Goal: Task Accomplishment & Management: Manage account settings

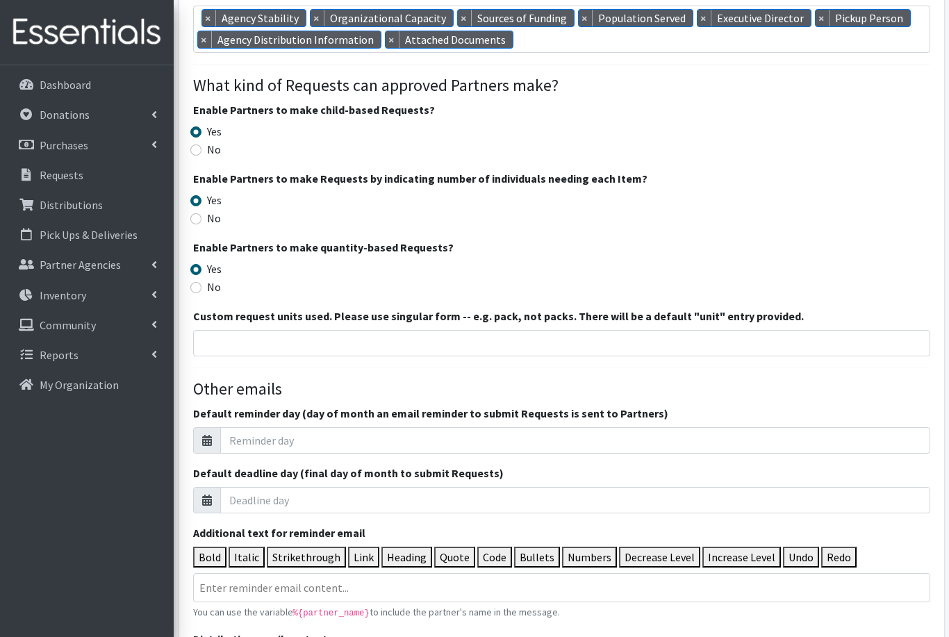
scroll to position [1287, 0]
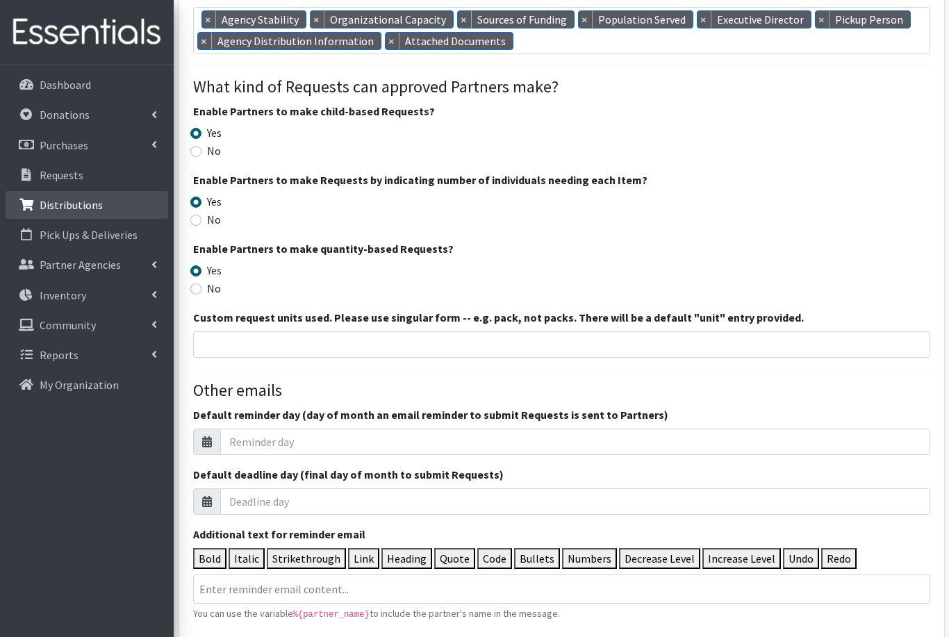
click at [65, 204] on p "Distributions" at bounding box center [71, 205] width 63 height 14
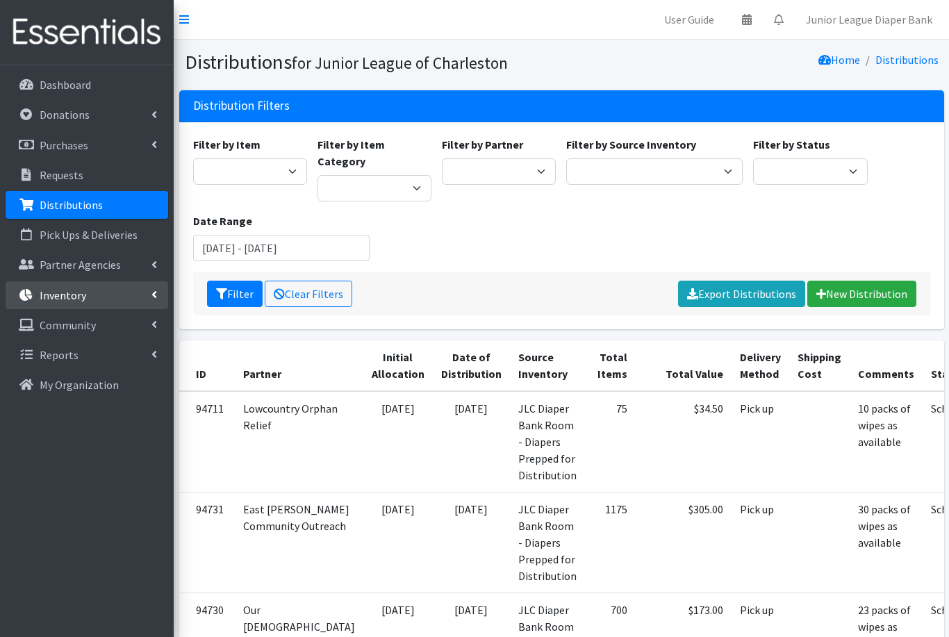
click at [72, 295] on p "Inventory" at bounding box center [63, 295] width 47 height 14
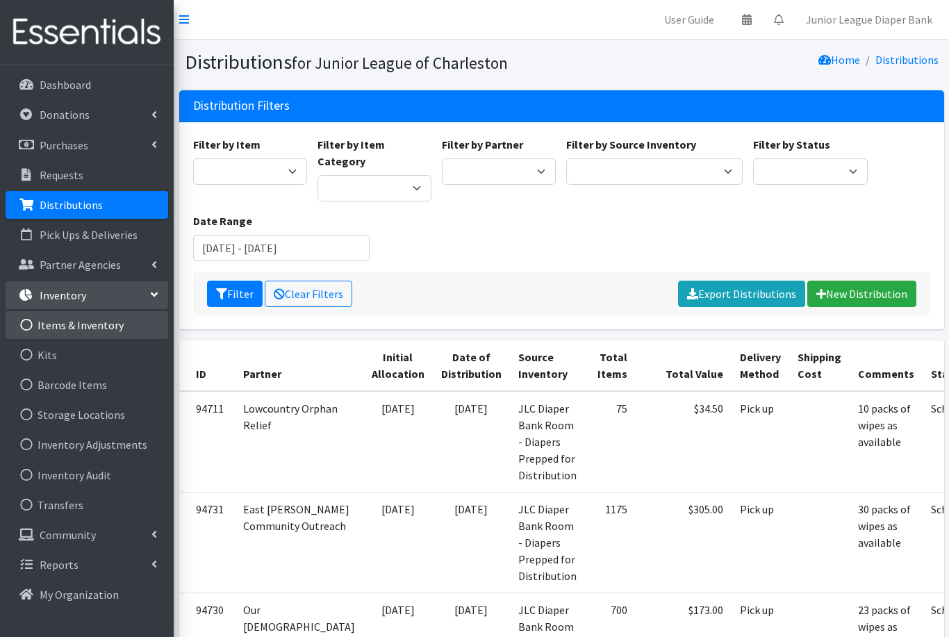
click at [74, 331] on link "Items & Inventory" at bounding box center [87, 325] width 163 height 28
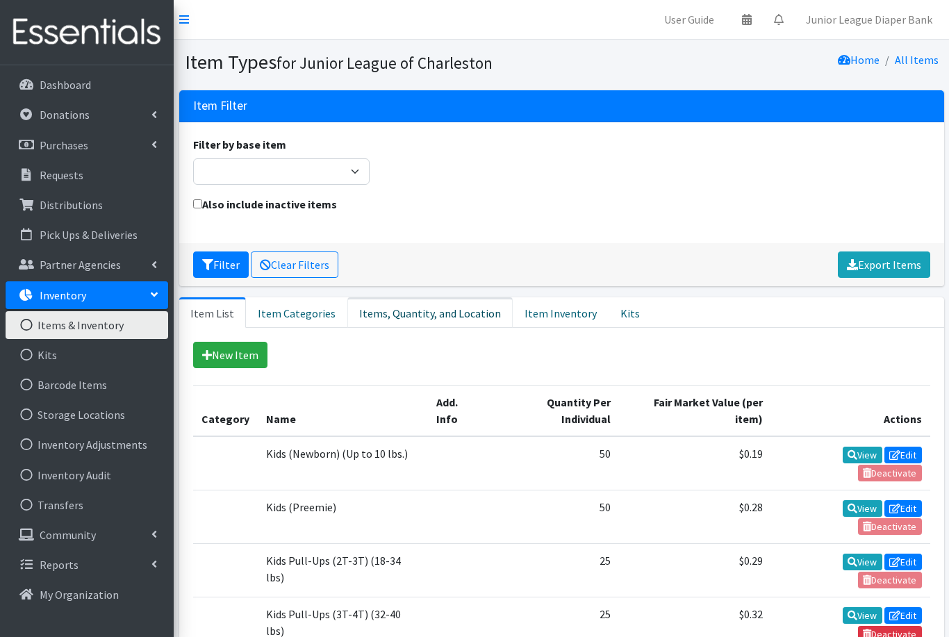
click at [426, 320] on link "Items, Quantity, and Location" at bounding box center [430, 312] width 165 height 31
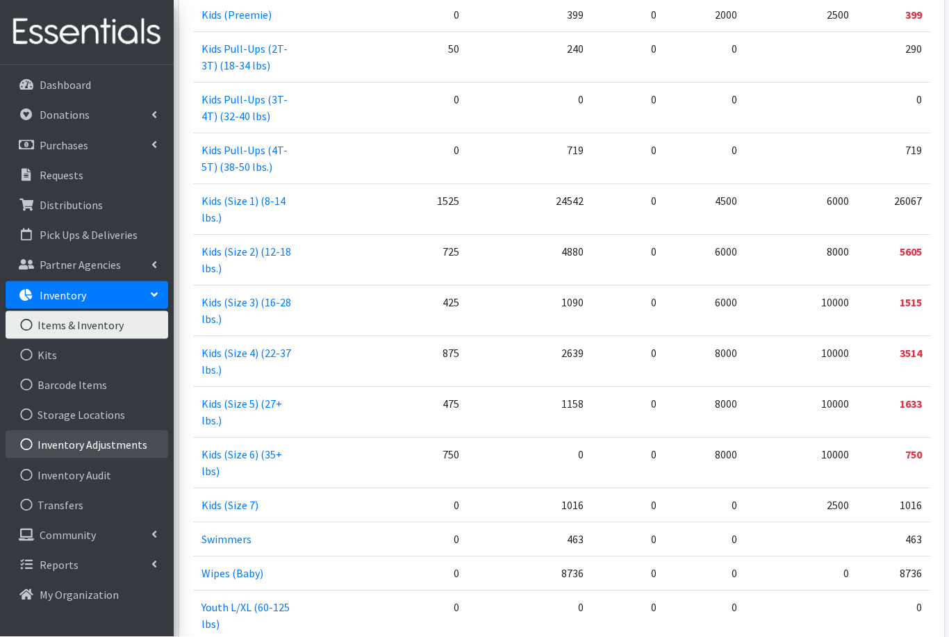
scroll to position [507, 0]
click at [79, 441] on link "Inventory Adjustments" at bounding box center [87, 445] width 163 height 28
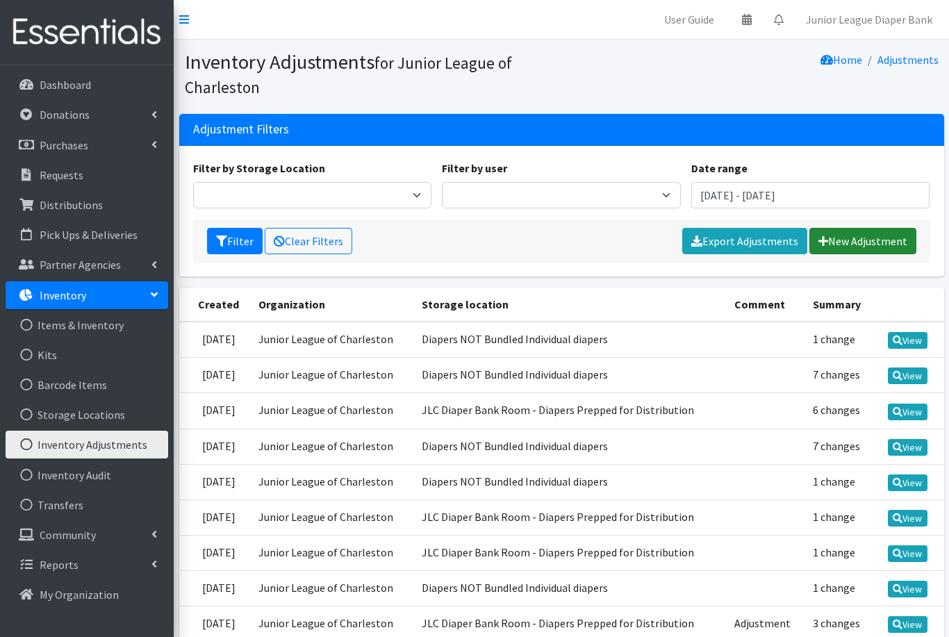
click at [869, 241] on link "New Adjustment" at bounding box center [863, 241] width 107 height 26
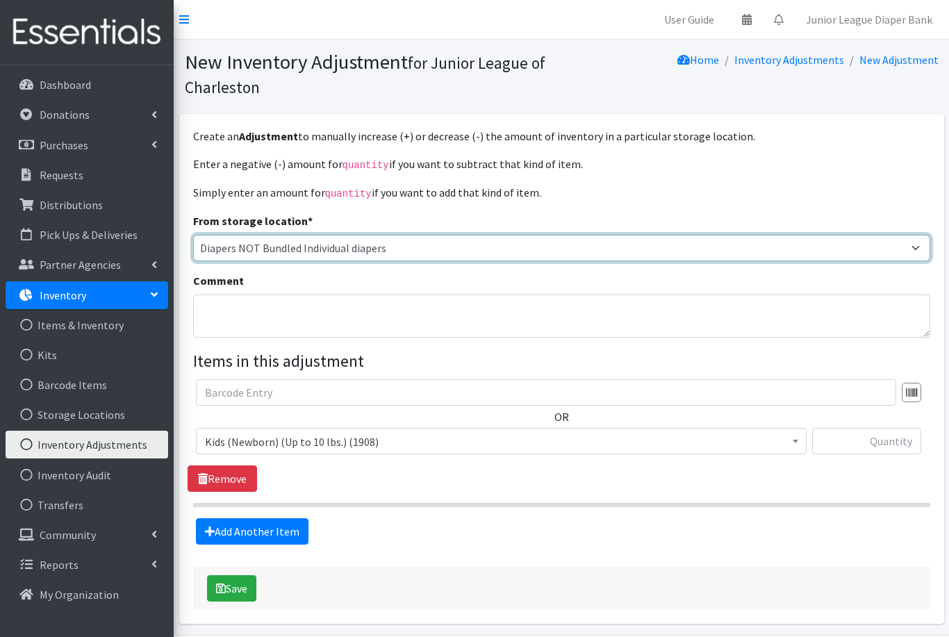
click at [911, 245] on select "Diapers NOT Bundled Individual diapers Diaper Bank Wipes JLC Diaper Bank Room -…" at bounding box center [561, 248] width 737 height 26
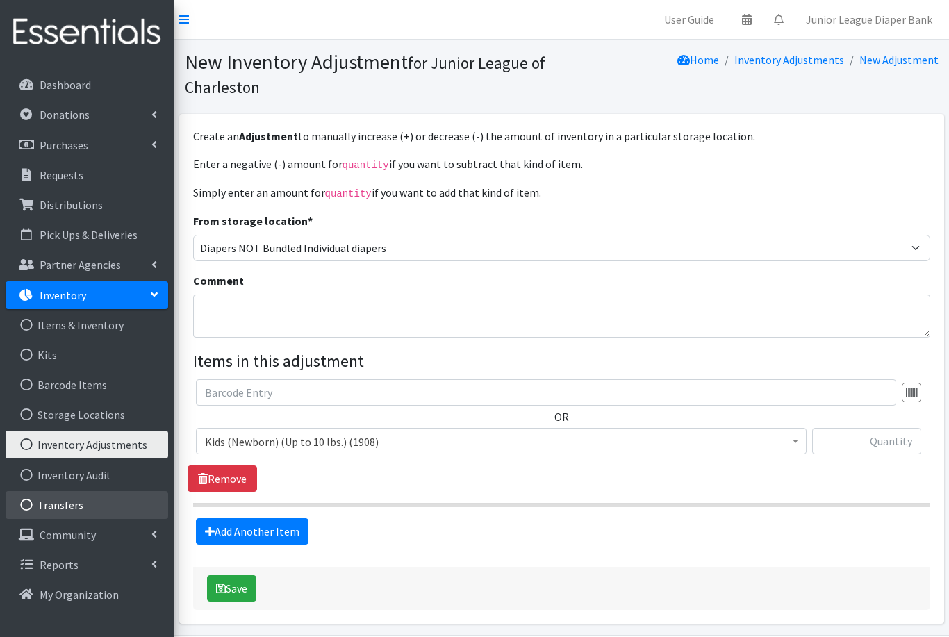
click at [53, 511] on link "Transfers" at bounding box center [87, 505] width 163 height 28
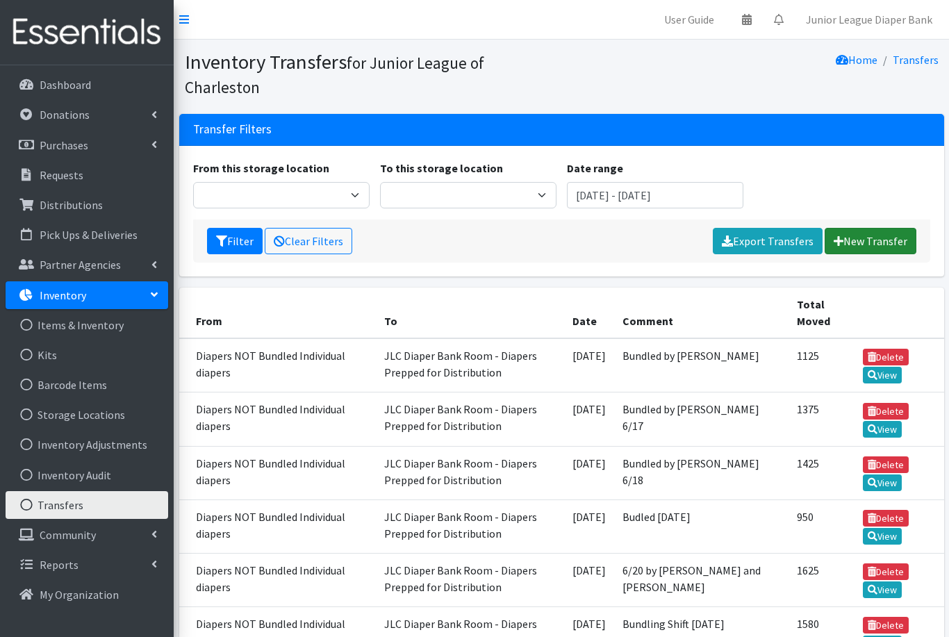
click at [890, 247] on link "New Transfer" at bounding box center [871, 241] width 92 height 26
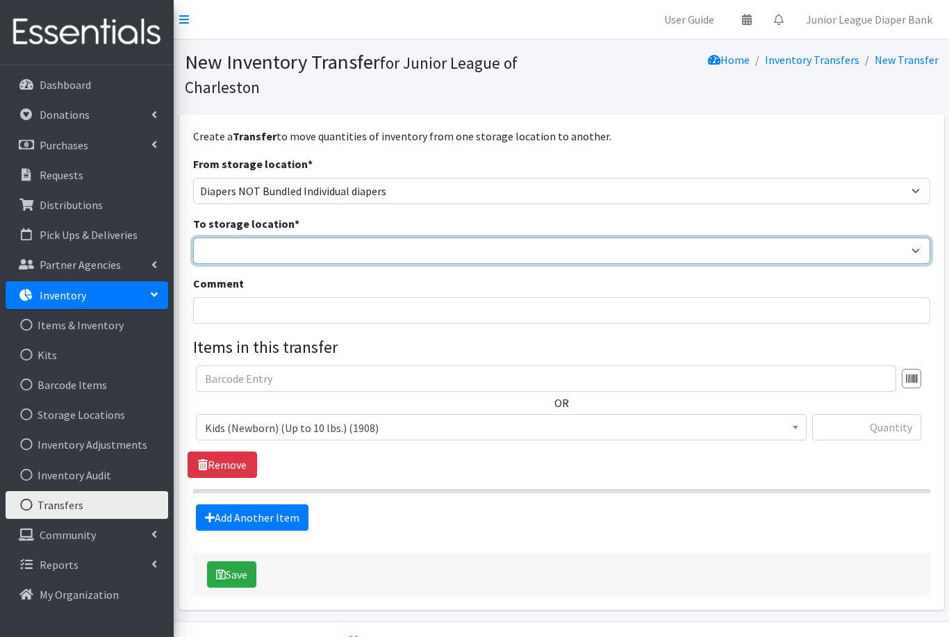
click at [883, 256] on select "Diaper Bank Wipes Diapers NOT Bundled Individual diapers JLC Diaper Bank Room -…" at bounding box center [561, 251] width 737 height 26
select select "35"
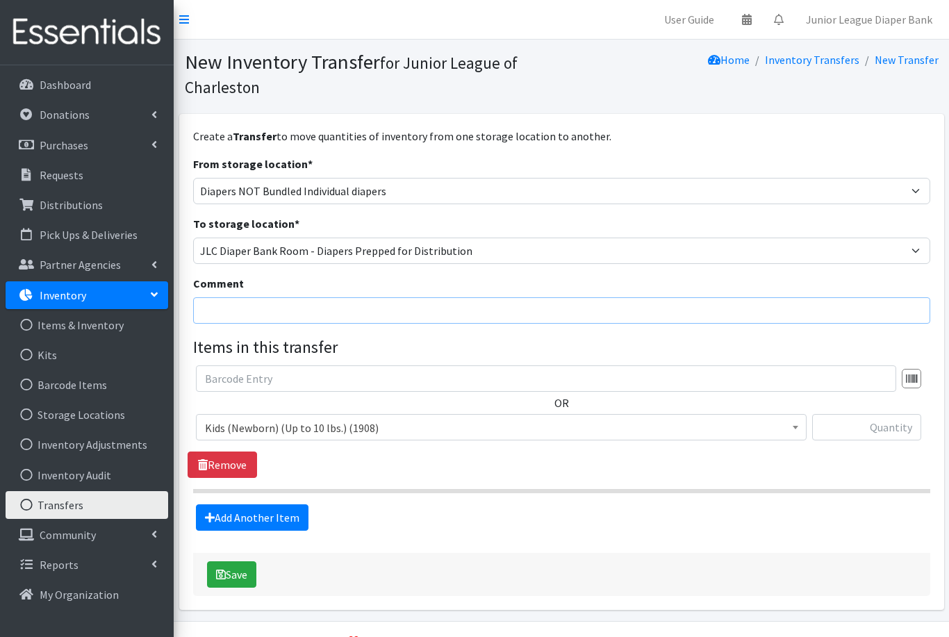
click at [237, 309] on input "Comment" at bounding box center [561, 310] width 737 height 26
type input "Adjustment after inventory count following [DATE] distribution shift"
click at [378, 423] on span "Kids (Newborn) (Up to 10 lbs.) (1908)" at bounding box center [501, 427] width 593 height 19
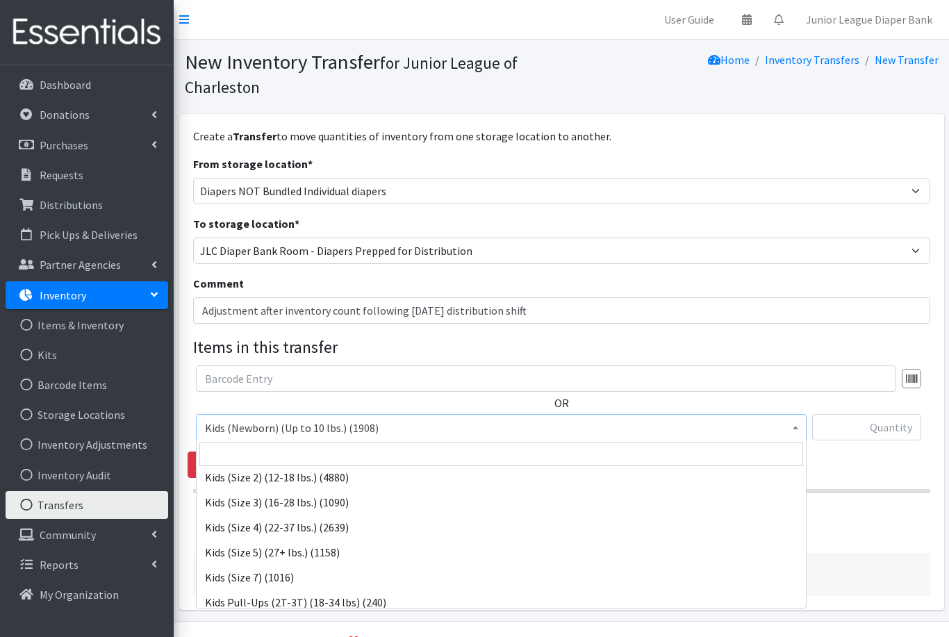
scroll to position [82, 0]
select select "558"
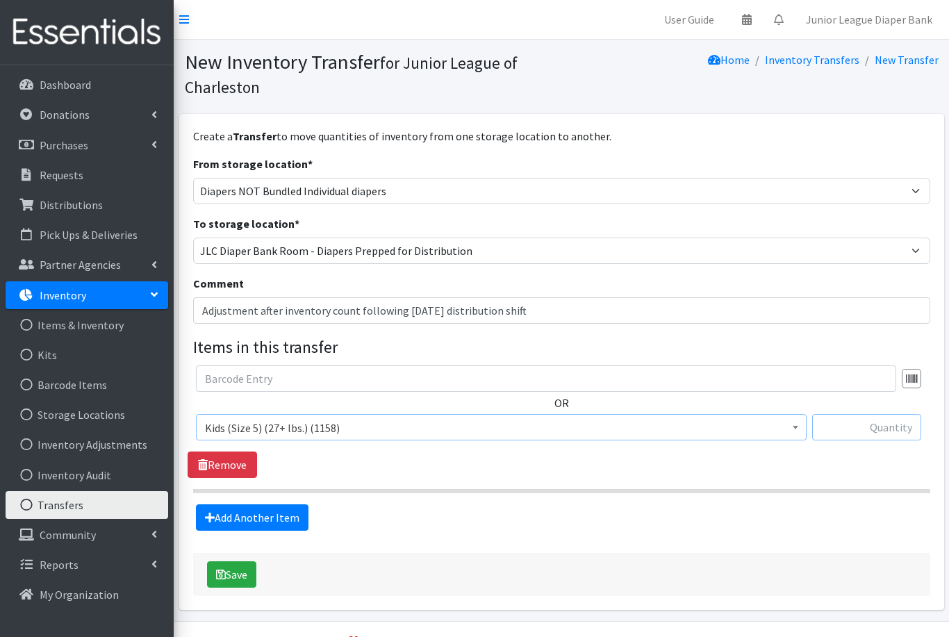
click at [877, 429] on input "text" at bounding box center [867, 427] width 109 height 26
type input "50"
click at [251, 514] on link "Add Another Item" at bounding box center [252, 518] width 113 height 26
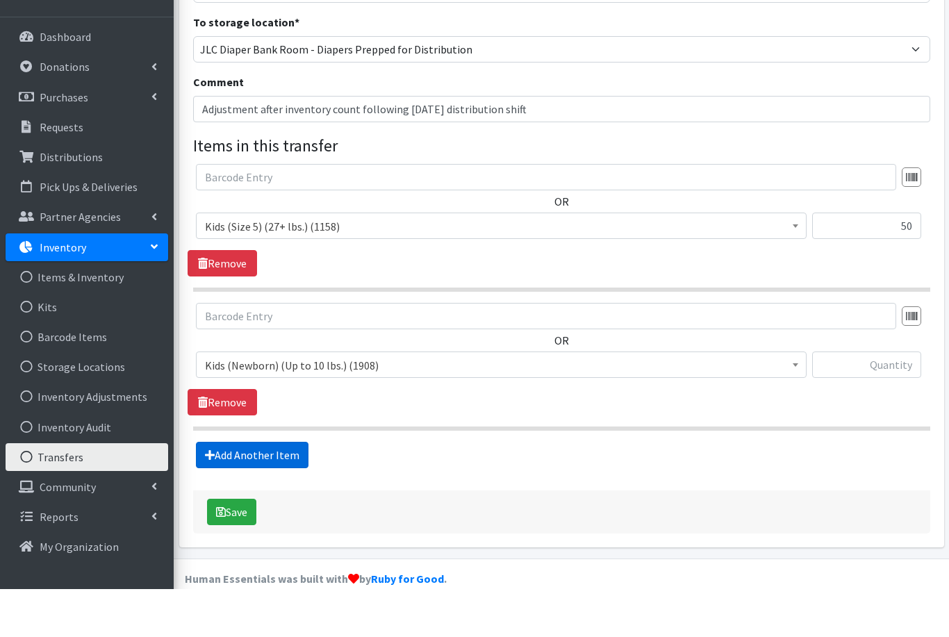
scroll to position [174, 0]
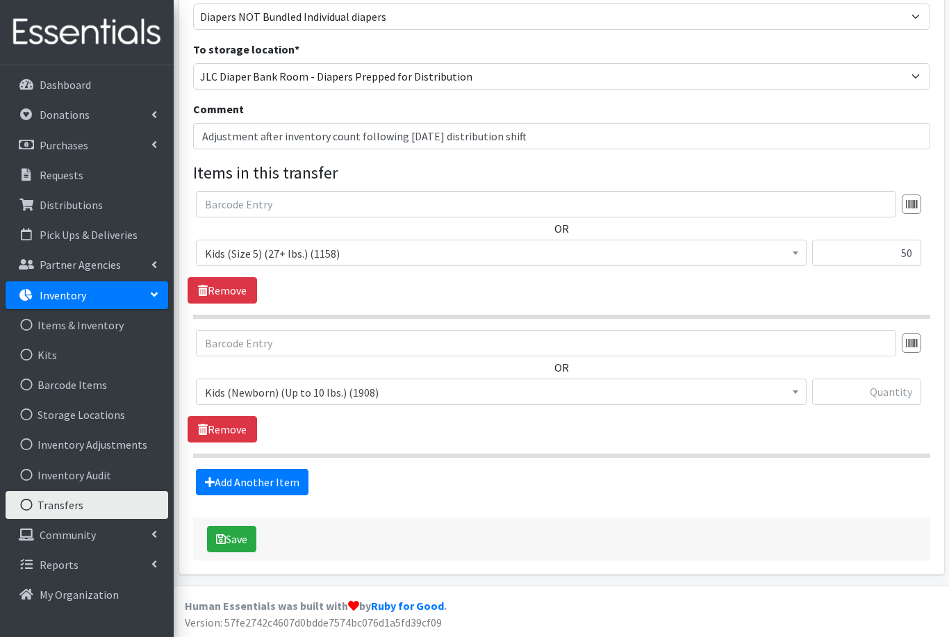
click at [381, 393] on span "Kids (Newborn) (Up to 10 lbs.) (1908)" at bounding box center [501, 392] width 593 height 19
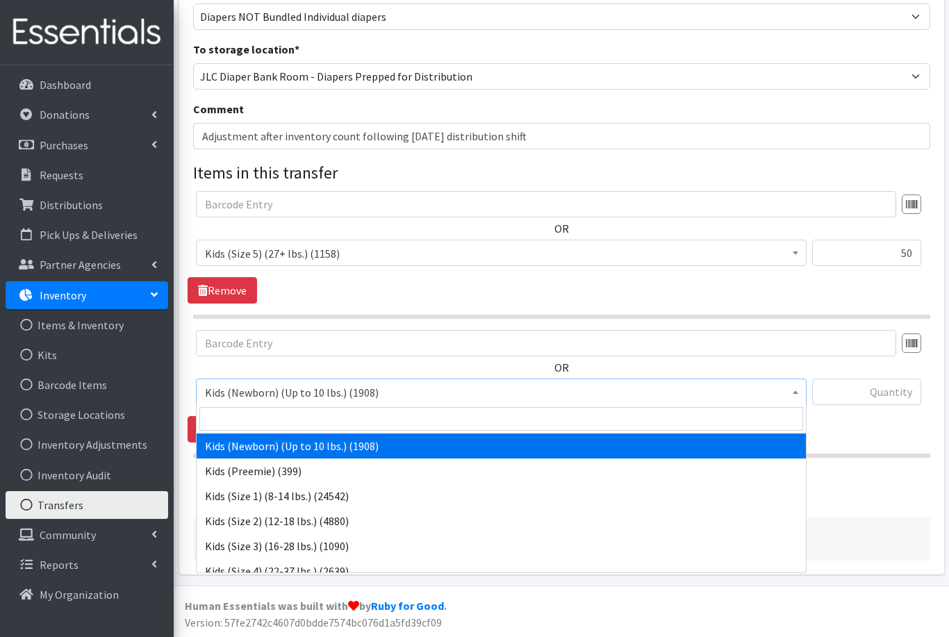
select select "574"
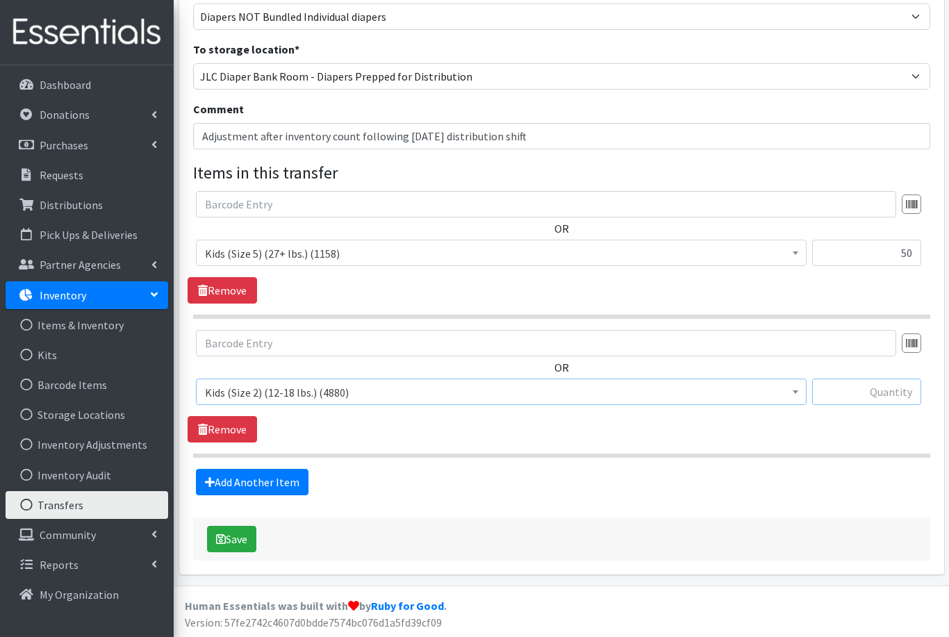
click at [888, 395] on input "text" at bounding box center [867, 392] width 109 height 26
click at [243, 482] on link "Add Another Item" at bounding box center [252, 482] width 113 height 26
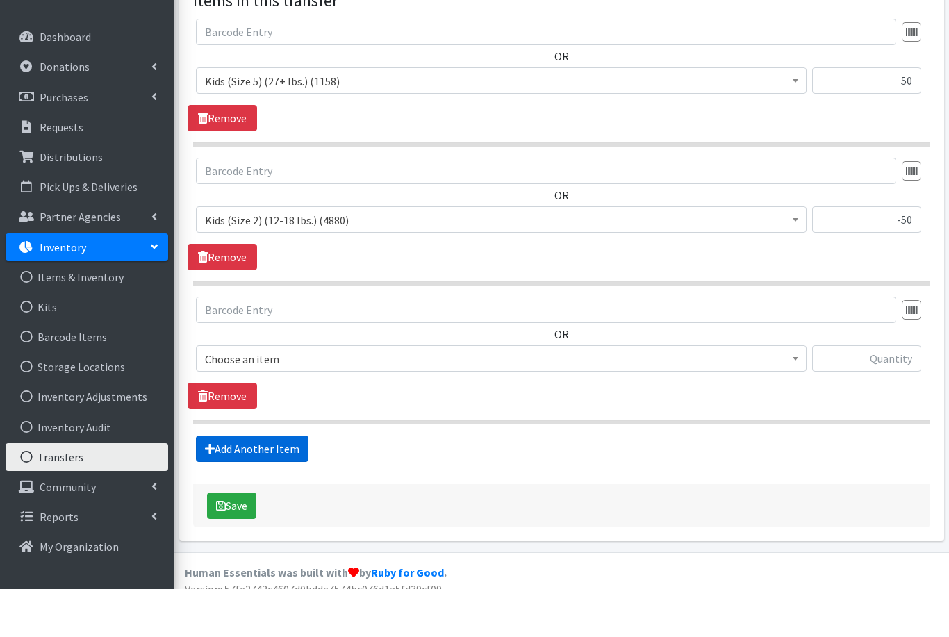
scroll to position [313, 0]
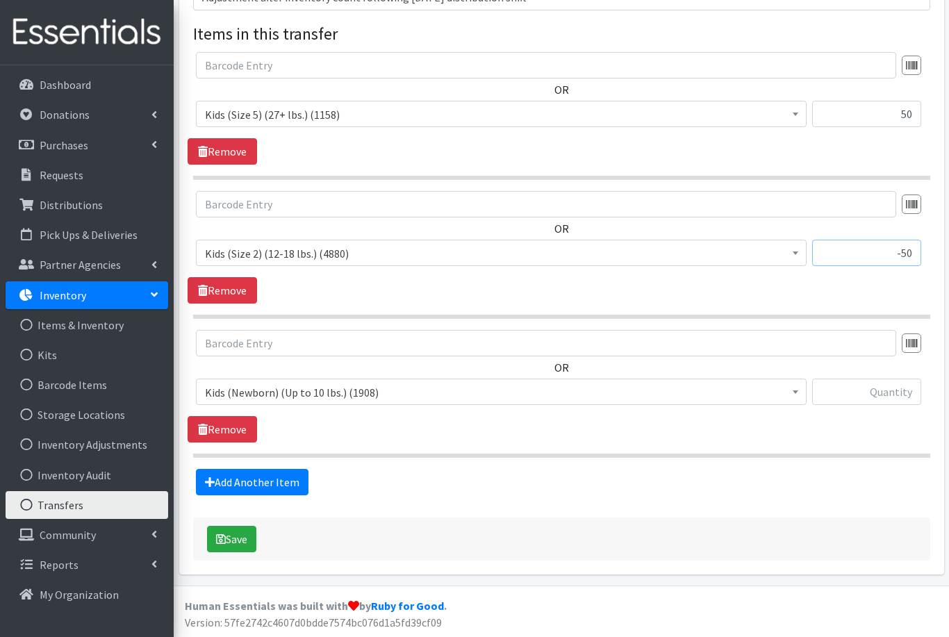
click at [916, 256] on input "-50" at bounding box center [867, 253] width 109 height 26
type input "-"
type input "1"
click at [313, 387] on span "Kids (Newborn) (Up to 10 lbs.) (1908)" at bounding box center [501, 392] width 593 height 19
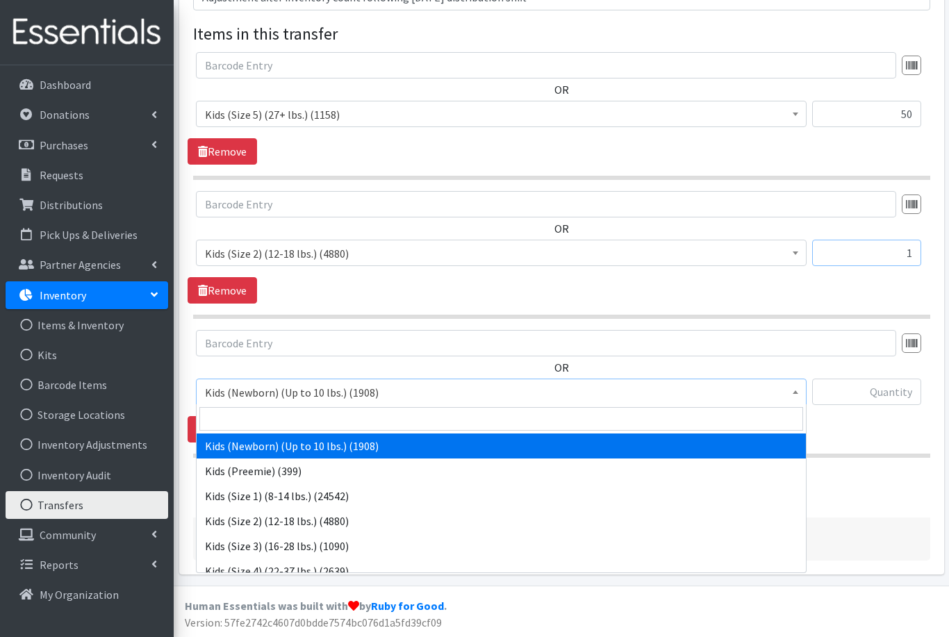
click at [917, 254] on input "1" at bounding box center [867, 253] width 109 height 26
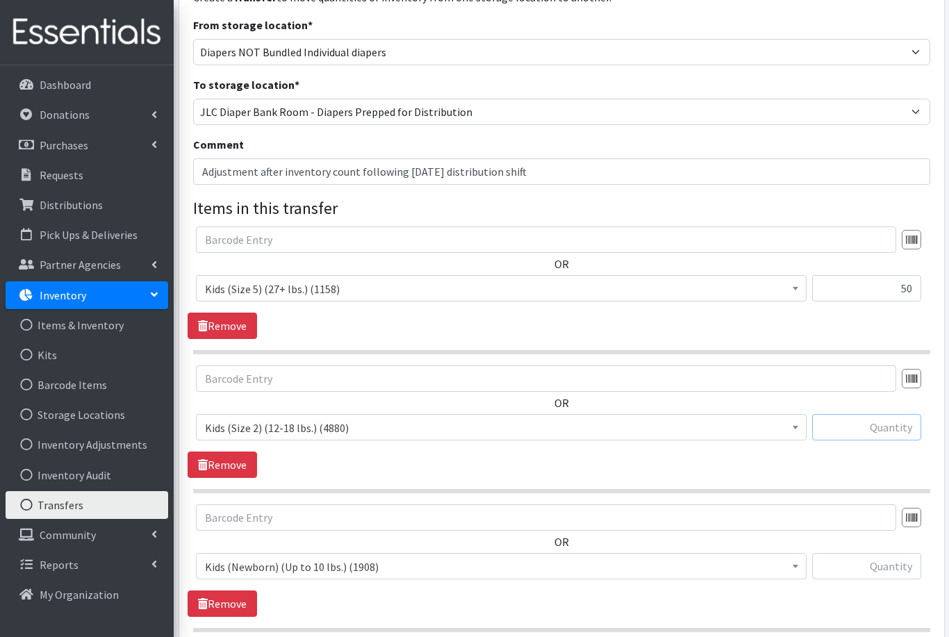
scroll to position [136, 0]
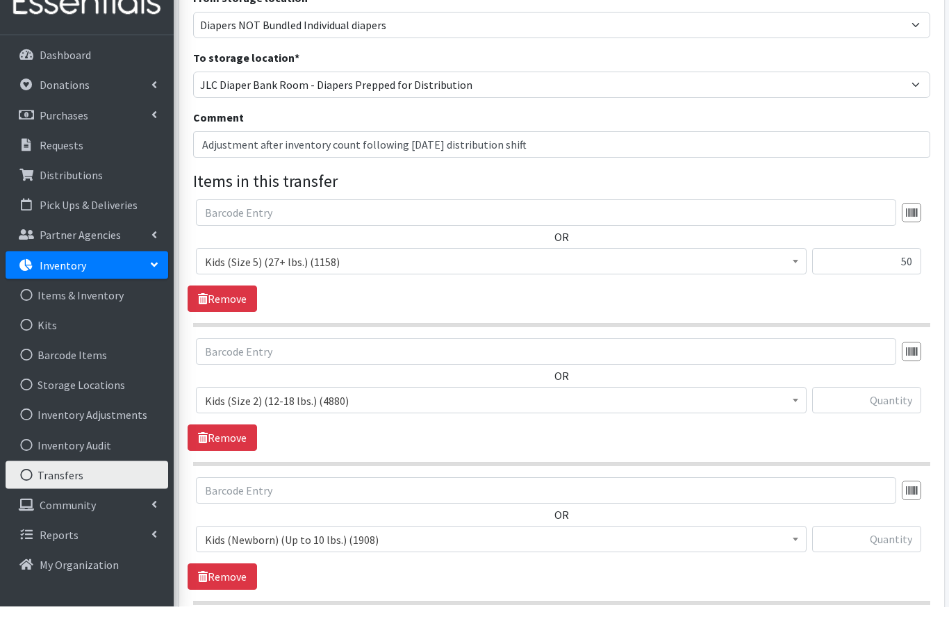
click at [353, 422] on span "Kids (Size 2) (12-18 lbs.) (4880)" at bounding box center [501, 431] width 593 height 19
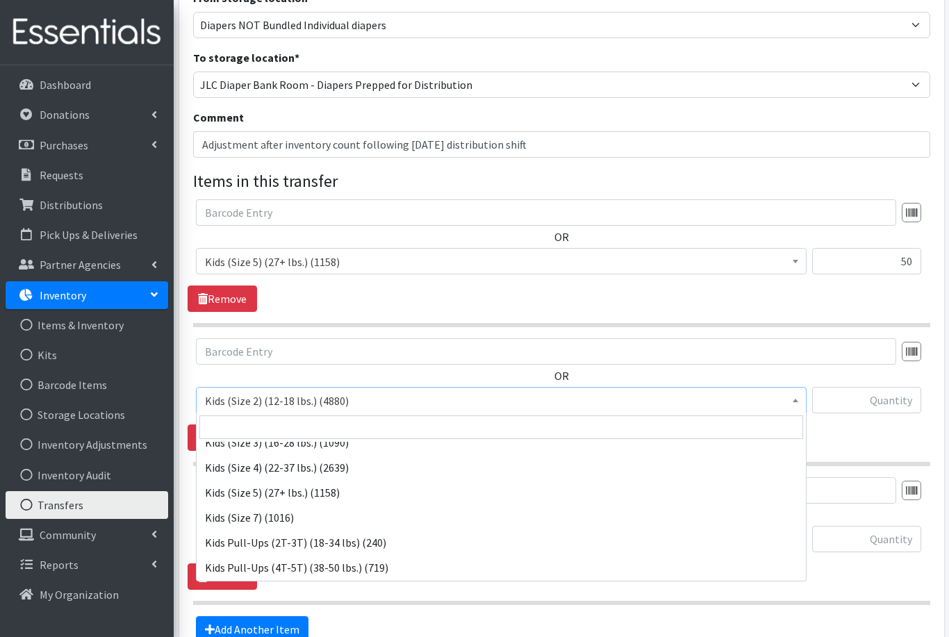
scroll to position [113, 0]
select select "1752"
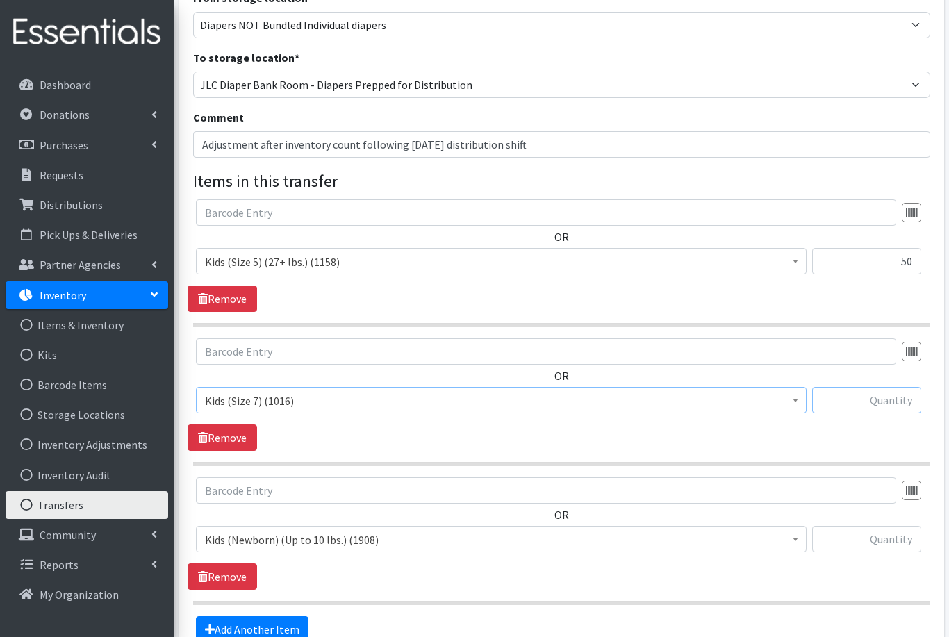
click at [886, 398] on input "text" at bounding box center [867, 400] width 109 height 26
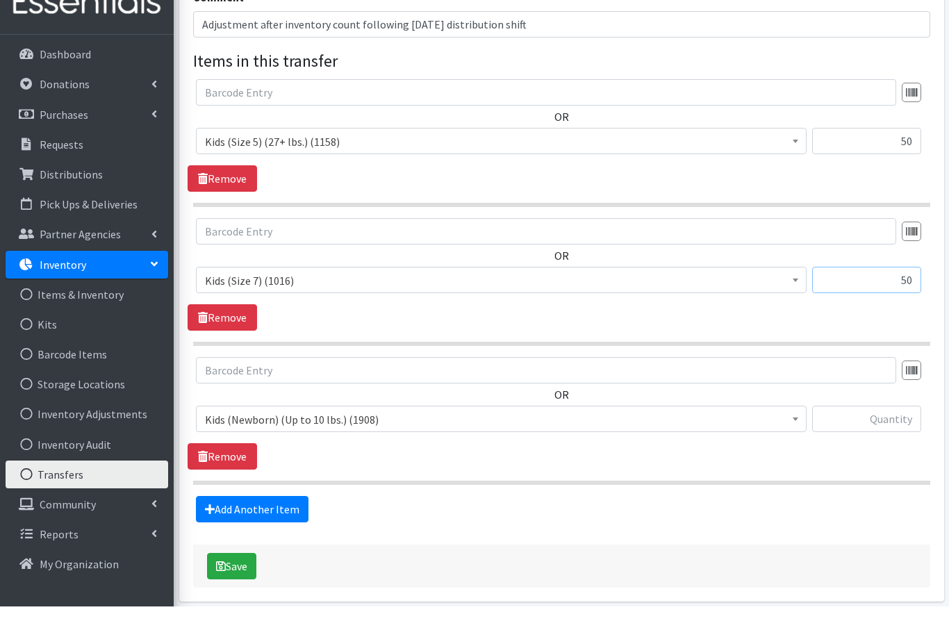
scroll to position [256, 0]
type input "50"
click at [327, 440] on span "Kids (Newborn) (Up to 10 lbs.) (1908)" at bounding box center [501, 449] width 593 height 19
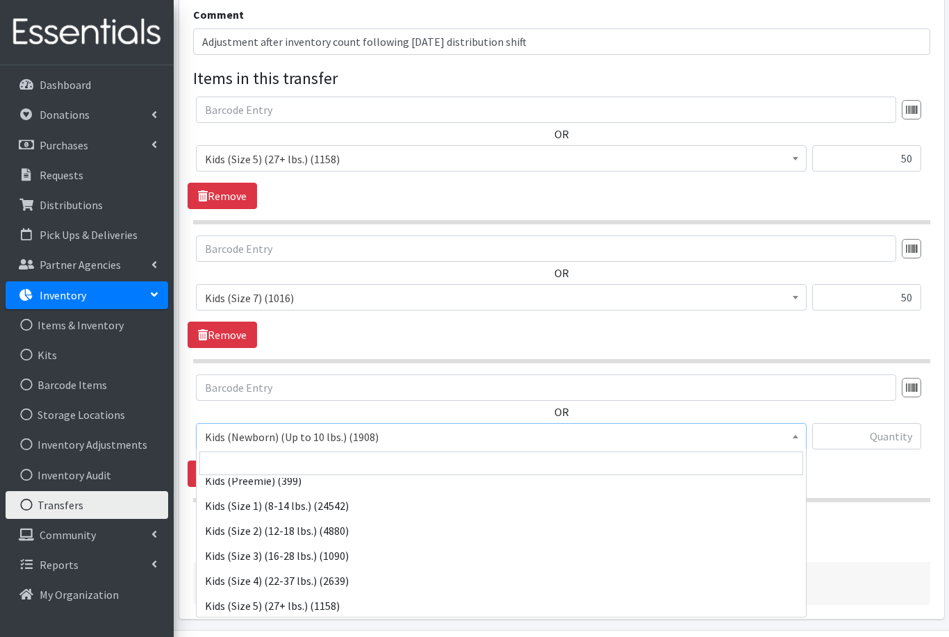
scroll to position [48, 0]
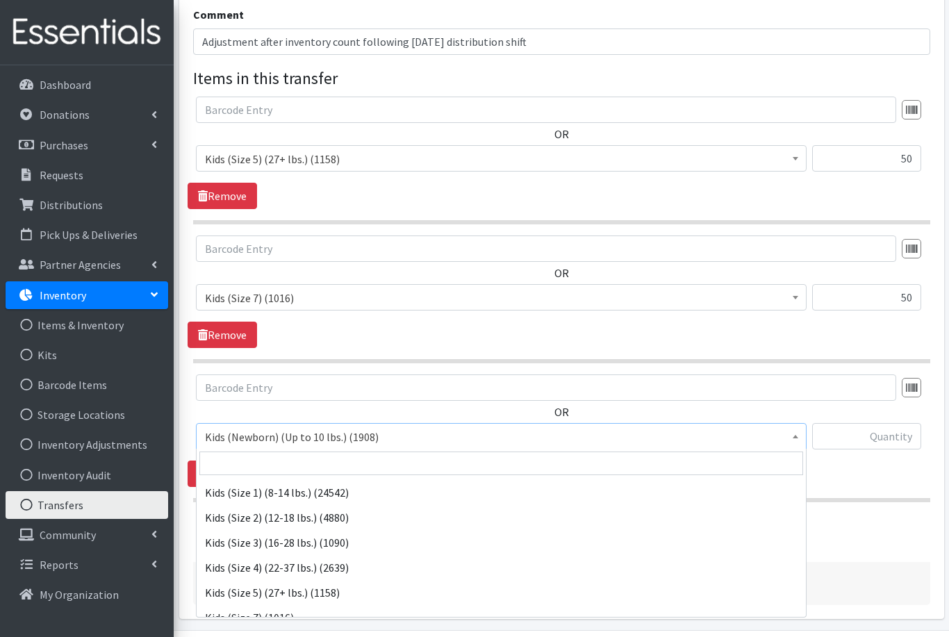
select select "557"
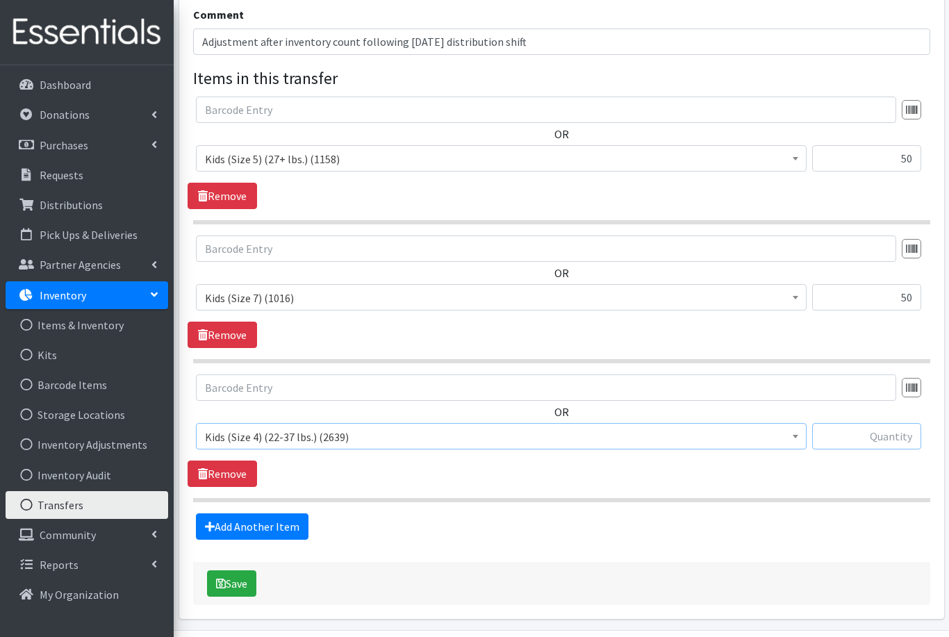
click at [866, 435] on input "text" at bounding box center [867, 436] width 109 height 26
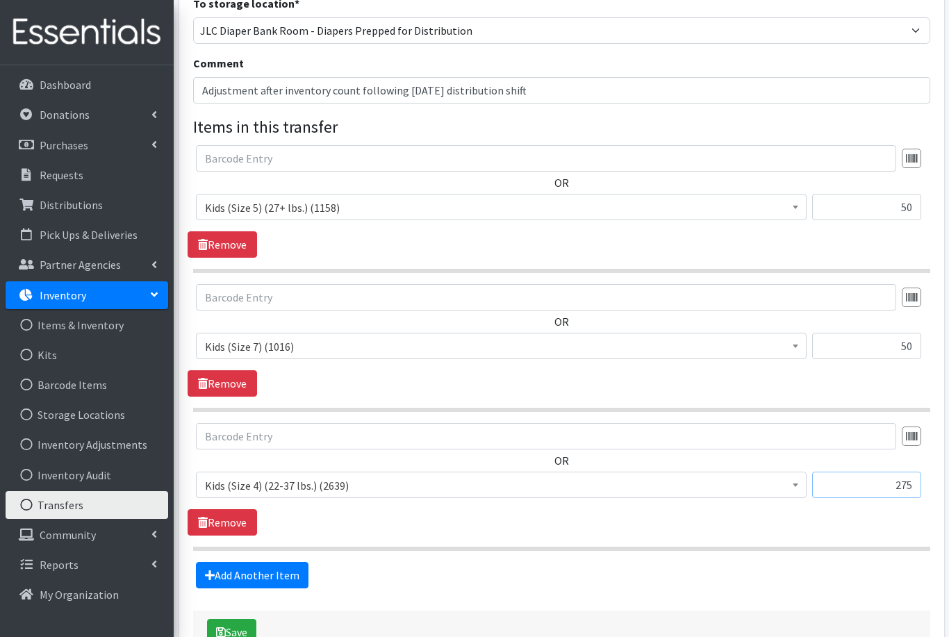
scroll to position [210, 0]
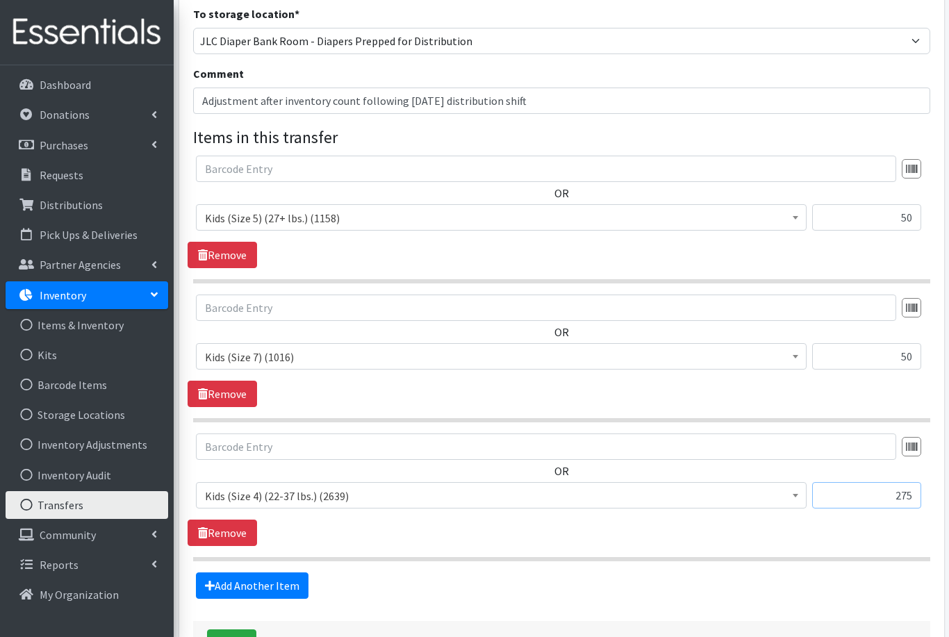
type input "275"
click at [522, 99] on input "Adjustment after inventory count following 8/9/25 distribution shift" at bounding box center [561, 101] width 737 height 26
click at [523, 97] on input "Adjustment after inventory count following 8/9/25 distribution shift" at bounding box center [561, 101] width 737 height 26
click at [510, 105] on input "Adjustment after inventory count following 8/9/25 distribution shift" at bounding box center [561, 101] width 737 height 26
click at [517, 100] on input "Adjustment after inventory count following 8/9/25 distribution shift" at bounding box center [561, 101] width 737 height 26
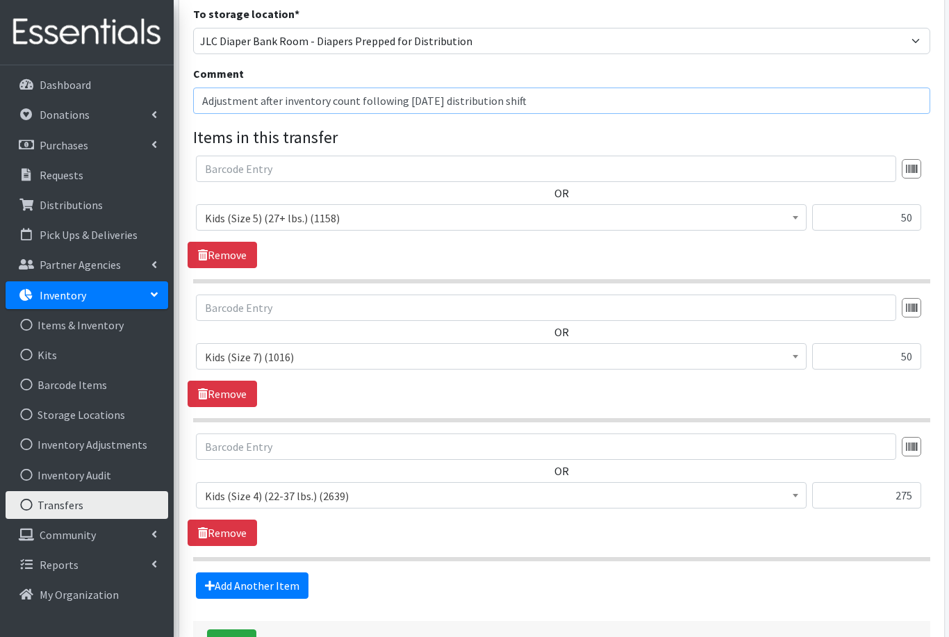
click at [615, 110] on input "Adjustment after inventory count following 8/9/25 distribution shift" at bounding box center [561, 101] width 737 height 26
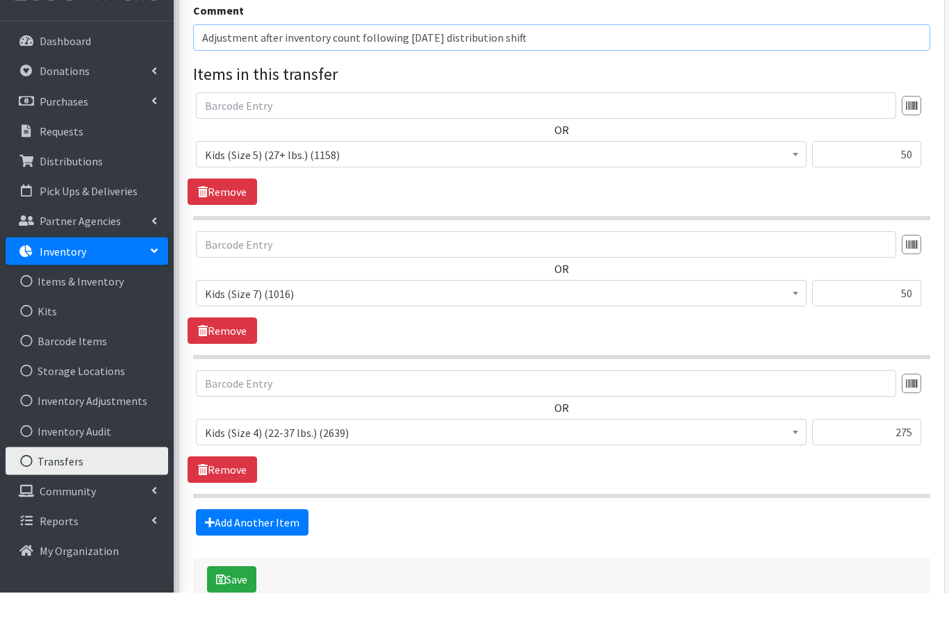
scroll to position [289, 0]
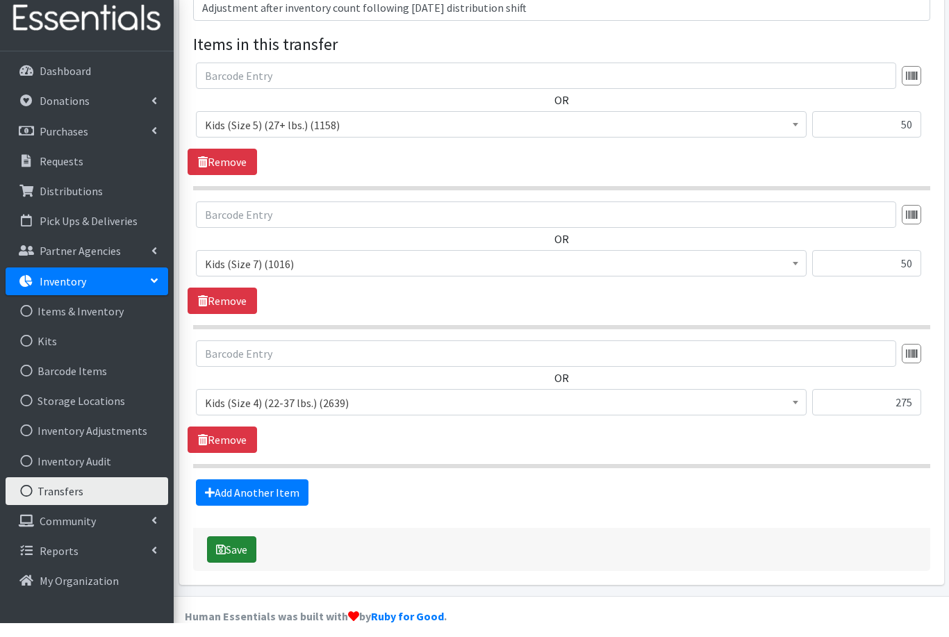
click at [236, 553] on button "Save" at bounding box center [231, 563] width 49 height 26
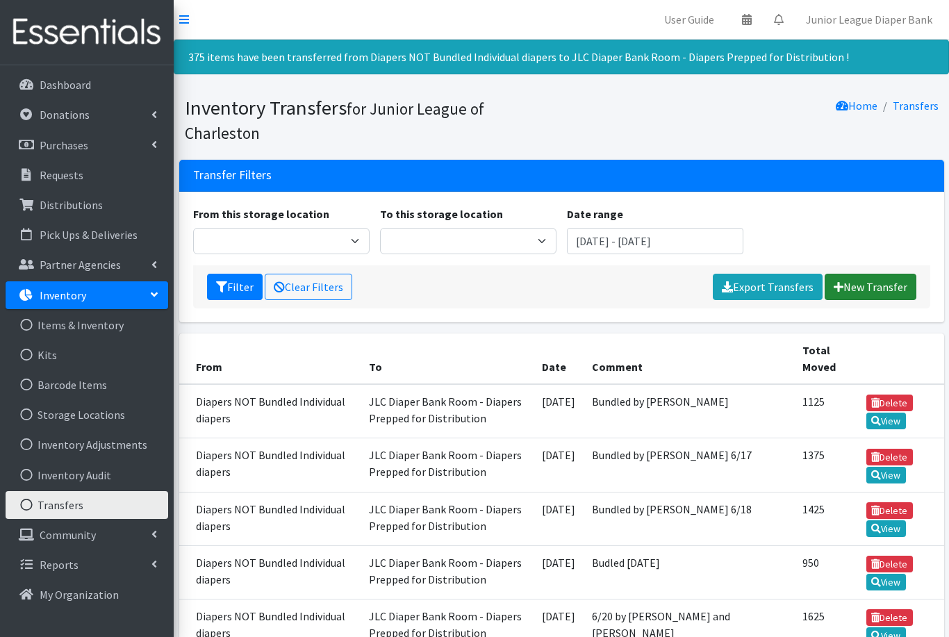
click at [870, 286] on link "New Transfer" at bounding box center [871, 287] width 92 height 26
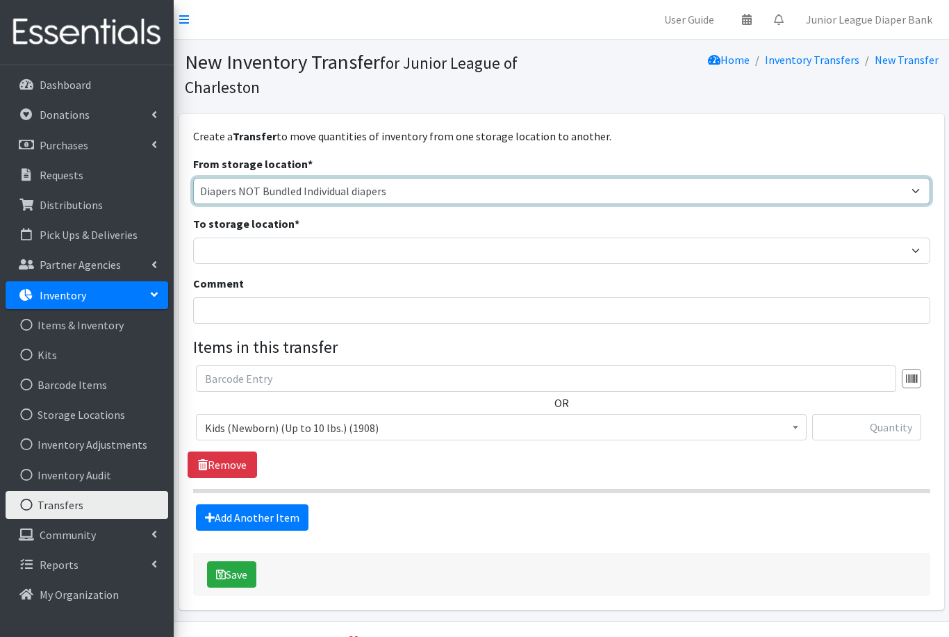
click at [822, 199] on select "Diaper Bank Wipes Diapers NOT Bundled Individual diapers JLC Diaper Bank Room -…" at bounding box center [561, 191] width 737 height 26
select select "35"
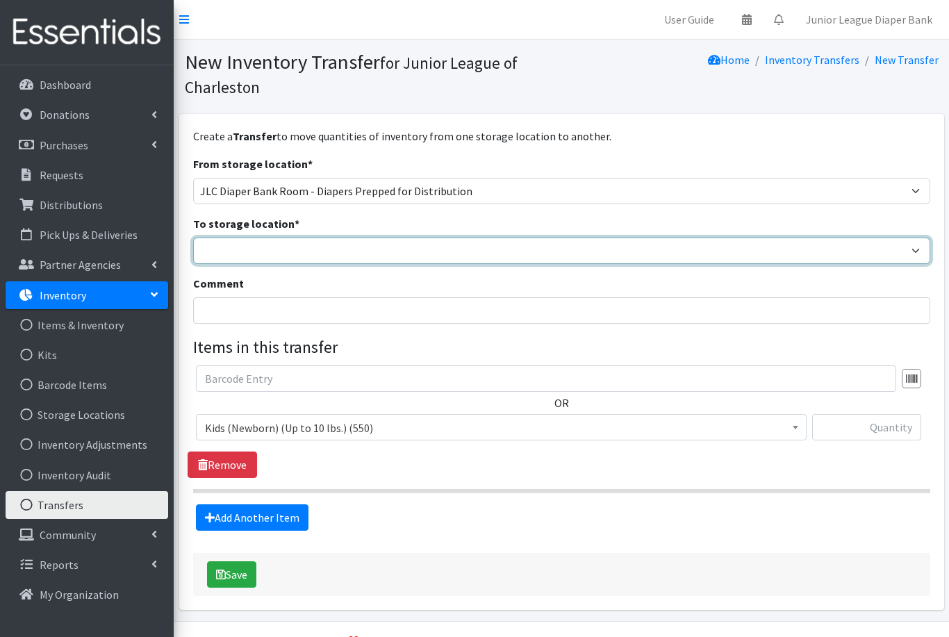
click at [653, 247] on select "Diaper Bank Wipes Diapers NOT Bundled Individual diapers JLC Diaper Bank Room -…" at bounding box center [561, 251] width 737 height 26
select select "52"
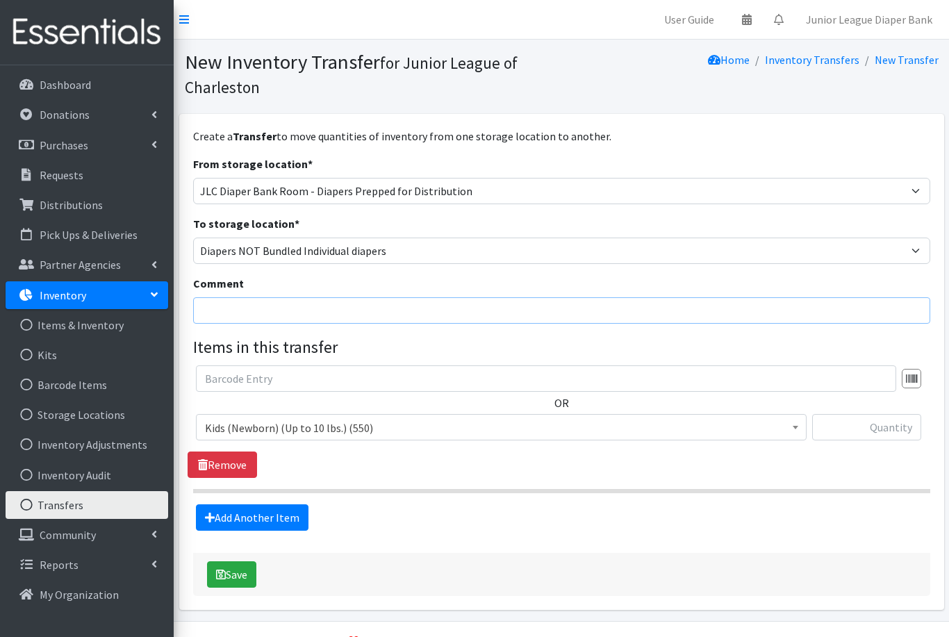
click at [356, 311] on input "Comment" at bounding box center [561, 310] width 737 height 26
paste input "Adjustment after inventory count following [DATE] distribution shift"
type input "Adjustment after inventory count following [DATE] distribution shift"
click at [365, 427] on span "Kids (Newborn) (Up to 10 lbs.) (550)" at bounding box center [501, 427] width 593 height 19
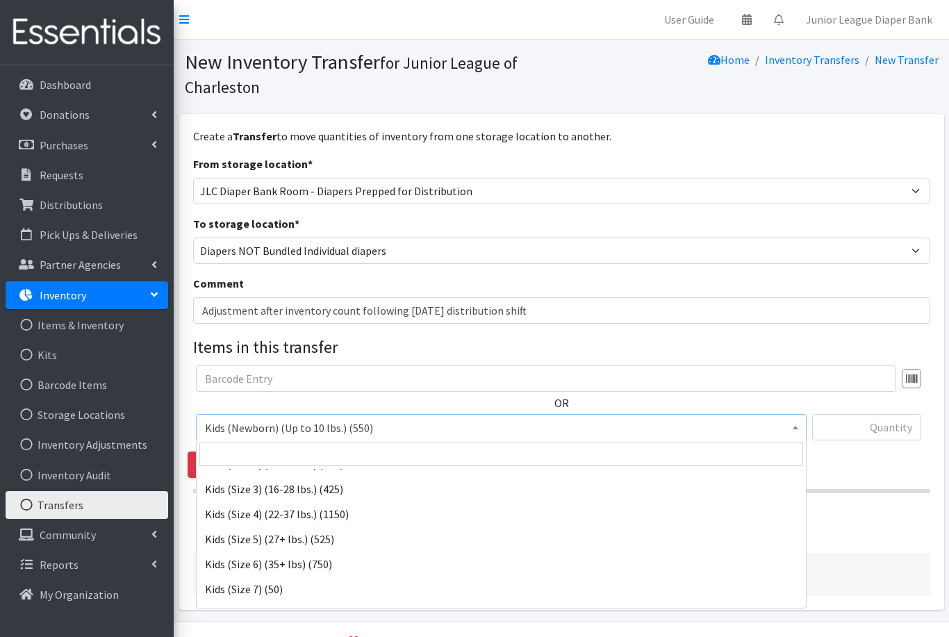
scroll to position [69, 0]
select select "576"
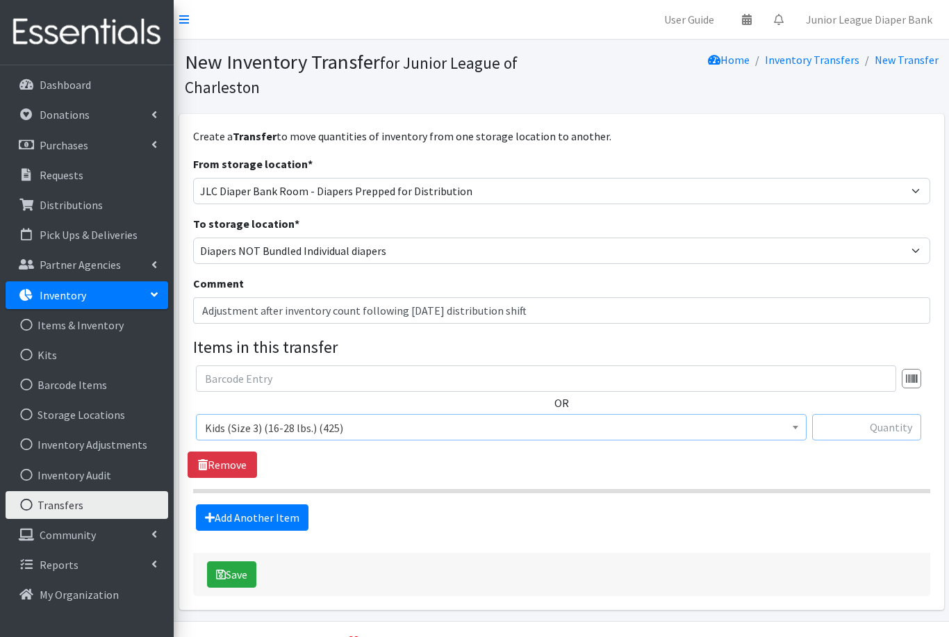
click at [860, 426] on input "text" at bounding box center [867, 427] width 109 height 26
type input "75"
click at [282, 513] on link "Add Another Item" at bounding box center [252, 518] width 113 height 26
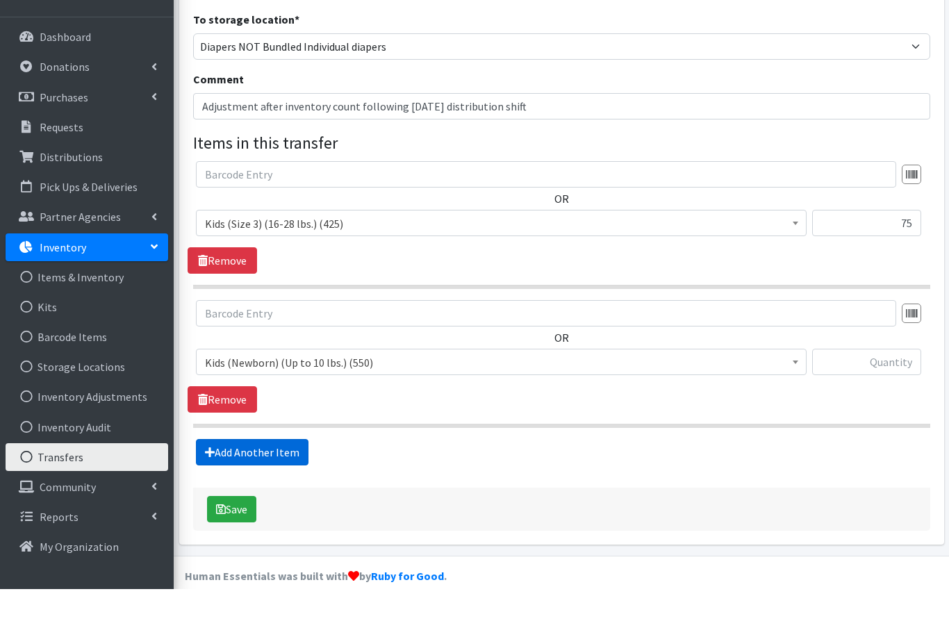
scroll to position [174, 0]
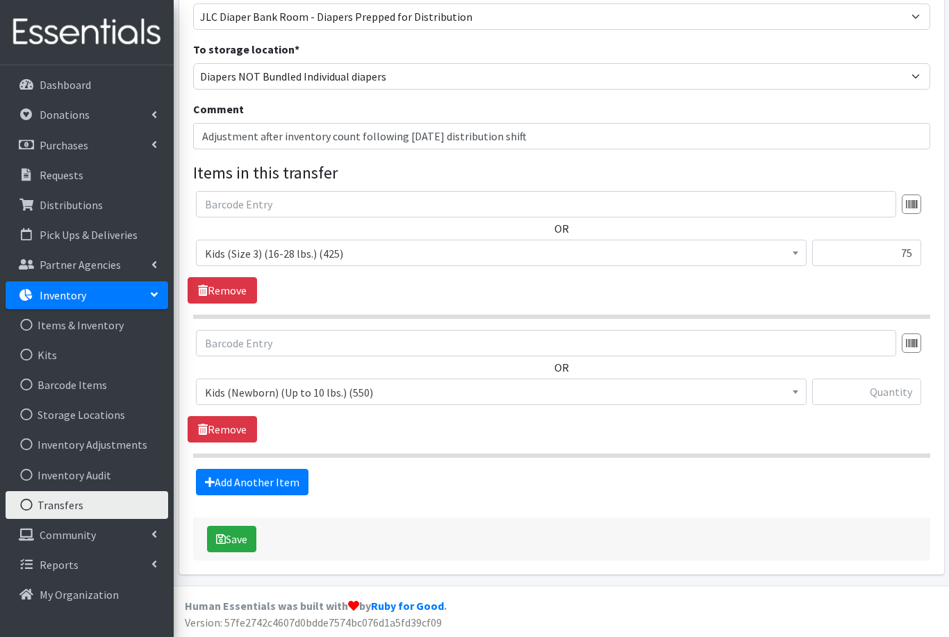
click at [373, 398] on span "Kids (Newborn) (Up to 10 lbs.) (550)" at bounding box center [501, 392] width 593 height 19
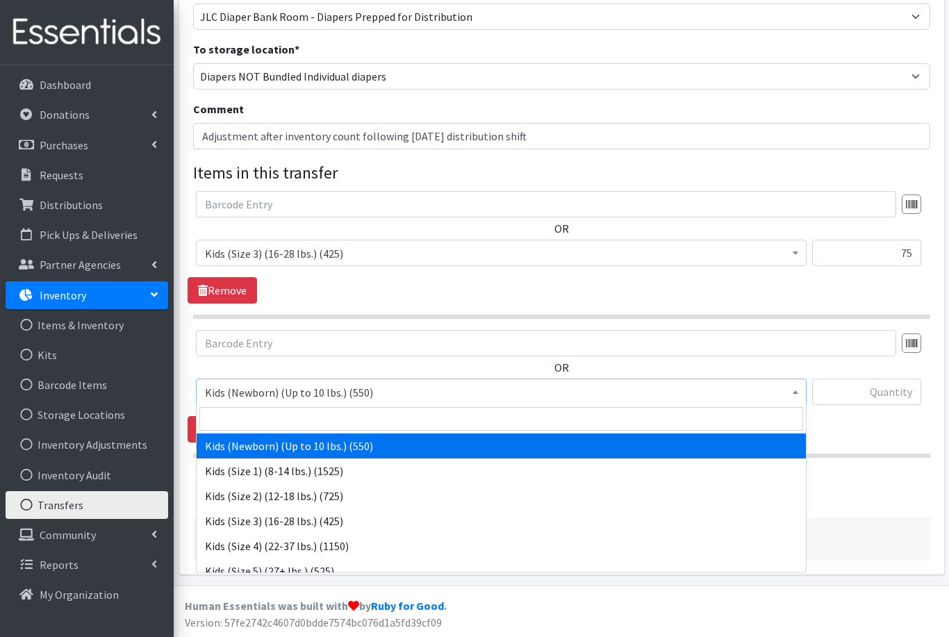
select select "574"
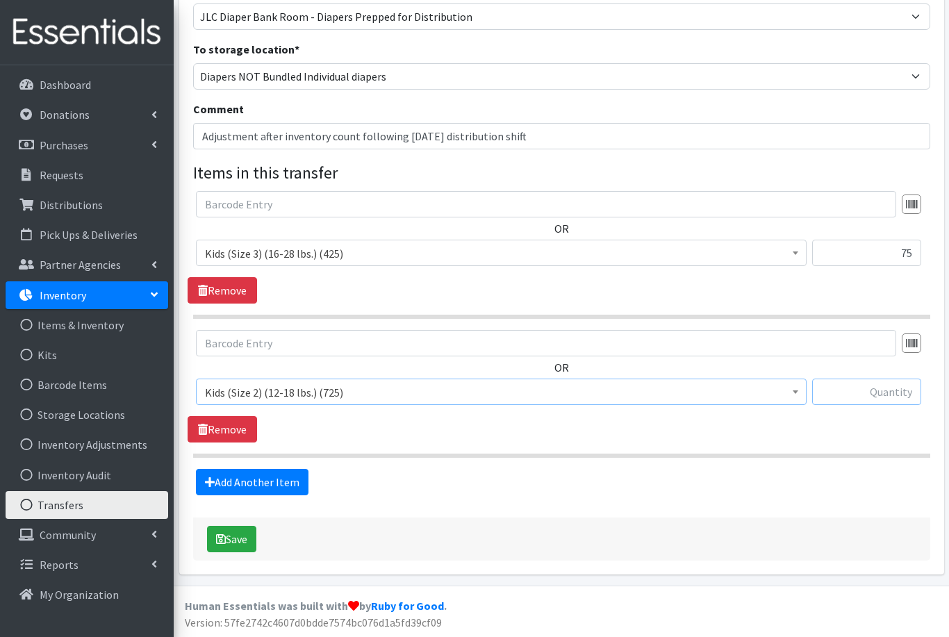
click at [892, 398] on input "text" at bounding box center [867, 392] width 109 height 26
type input "50"
click at [236, 544] on button "Save" at bounding box center [231, 539] width 49 height 26
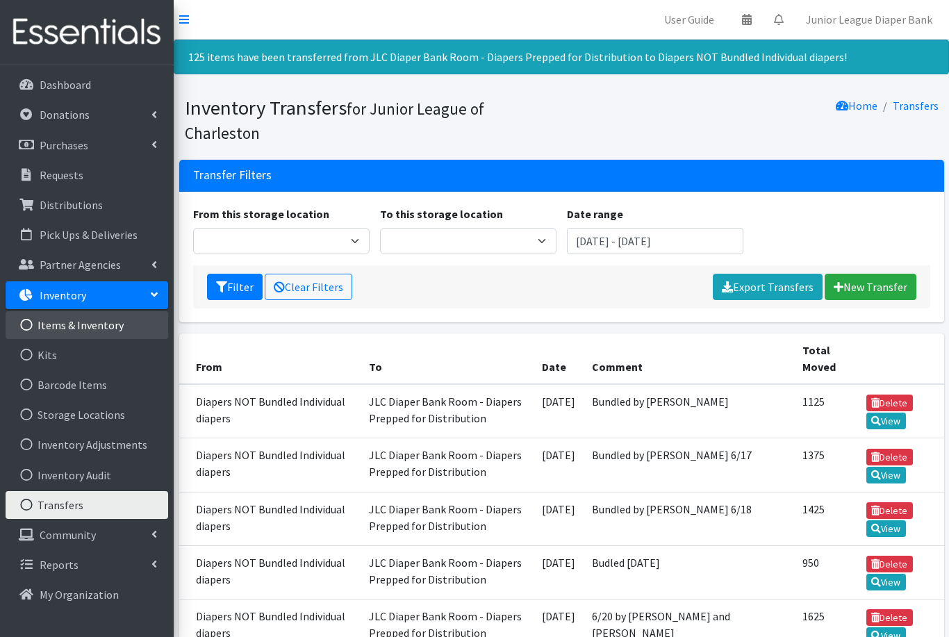
click at [72, 329] on link "Items & Inventory" at bounding box center [87, 325] width 163 height 28
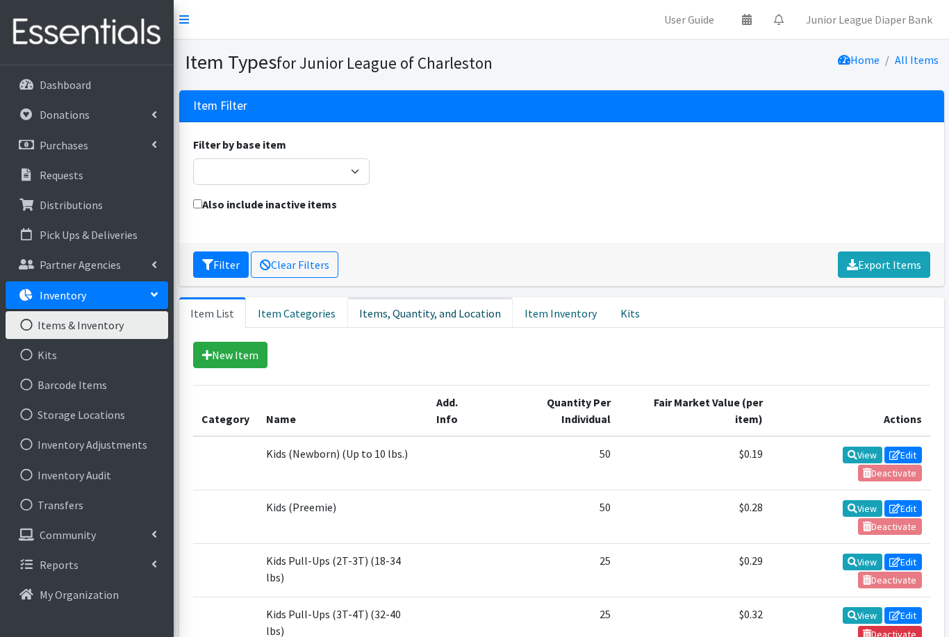
click at [413, 314] on link "Items, Quantity, and Location" at bounding box center [430, 312] width 165 height 31
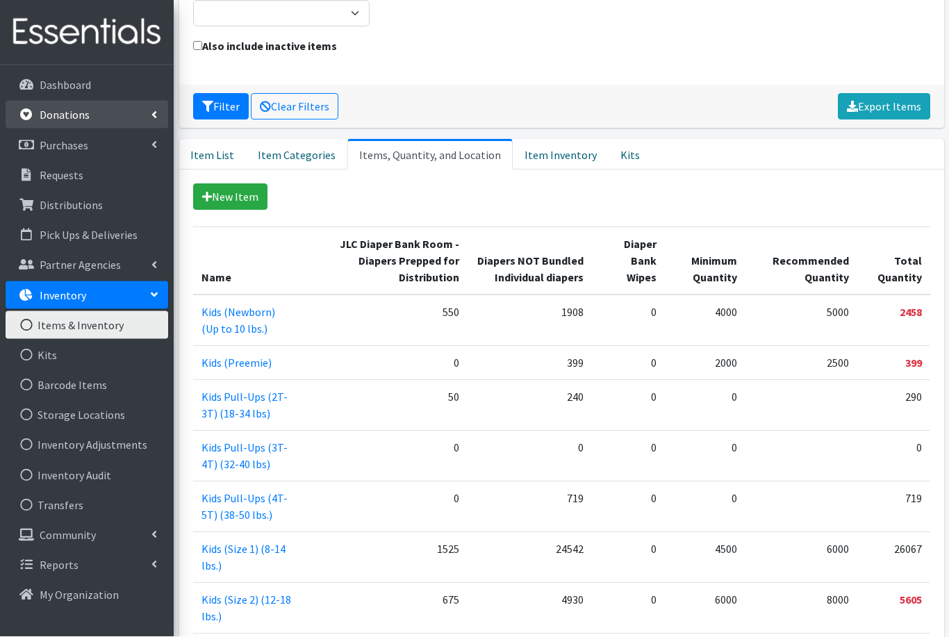
scroll to position [158, 0]
click at [54, 115] on p "Donations" at bounding box center [65, 115] width 50 height 14
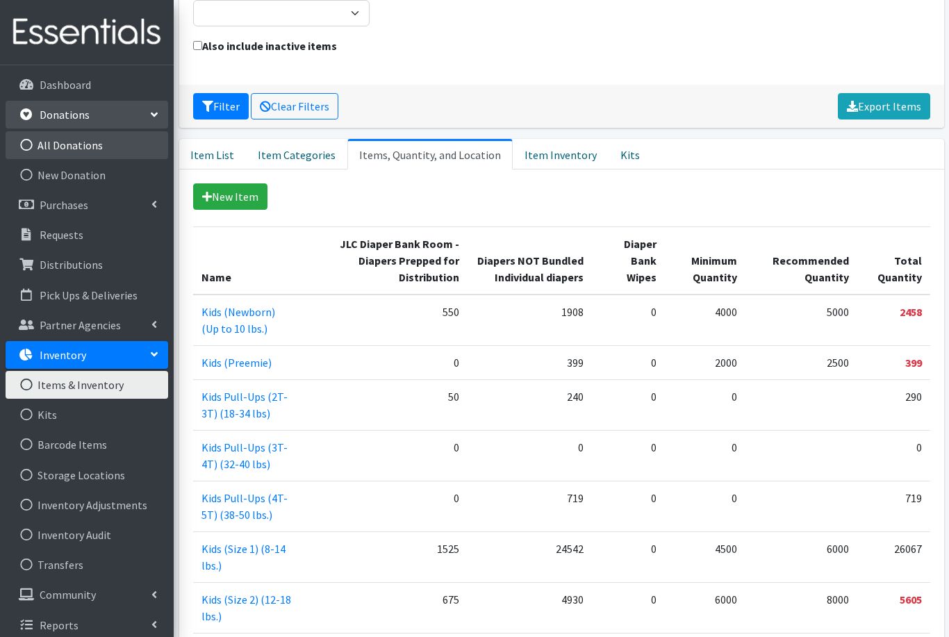
click at [56, 147] on link "All Donations" at bounding box center [87, 145] width 163 height 28
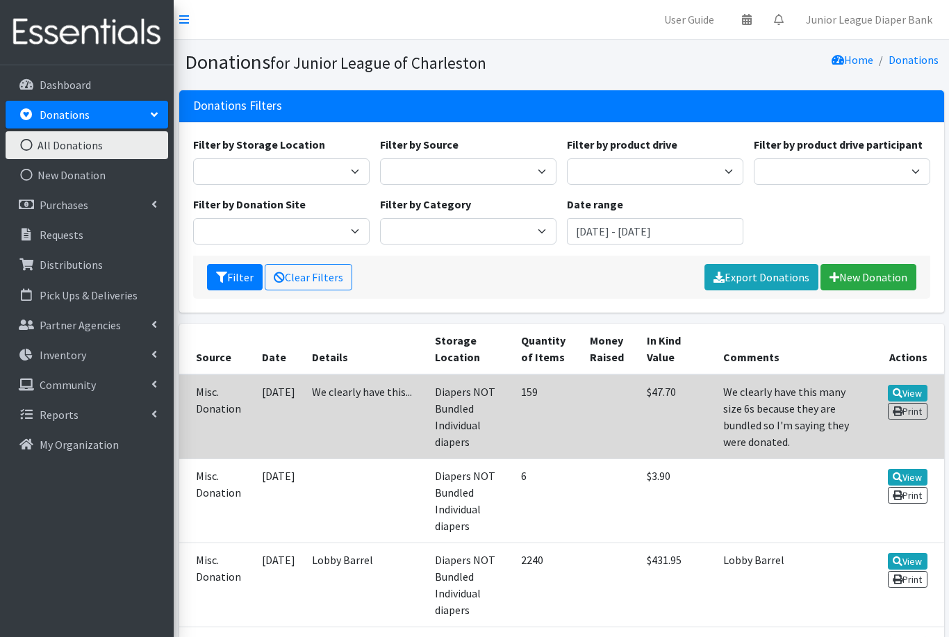
click at [338, 395] on td "We clearly have this..." at bounding box center [365, 417] width 123 height 85
click at [427, 407] on td "Diapers NOT Bundled Individual diapers" at bounding box center [470, 417] width 86 height 85
click at [427, 402] on td "Diapers NOT Bundled Individual diapers" at bounding box center [470, 417] width 86 height 85
